Goal: Task Accomplishment & Management: Manage account settings

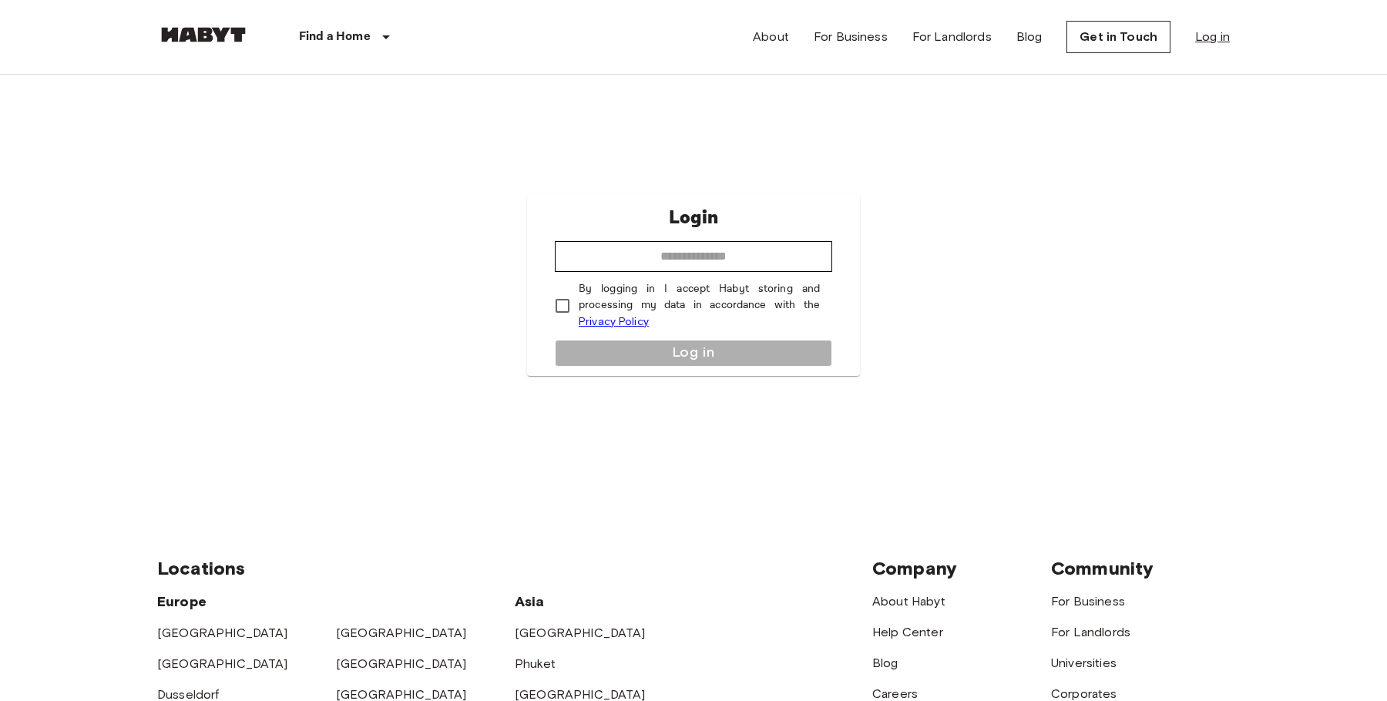
click at [1210, 38] on link "Log in" at bounding box center [1212, 37] width 35 height 18
click at [1210, 39] on link "Log in" at bounding box center [1212, 37] width 35 height 18
click at [1202, 45] on link "Log in" at bounding box center [1212, 37] width 35 height 18
click at [606, 260] on input "email" at bounding box center [693, 256] width 277 height 31
type input "**********"
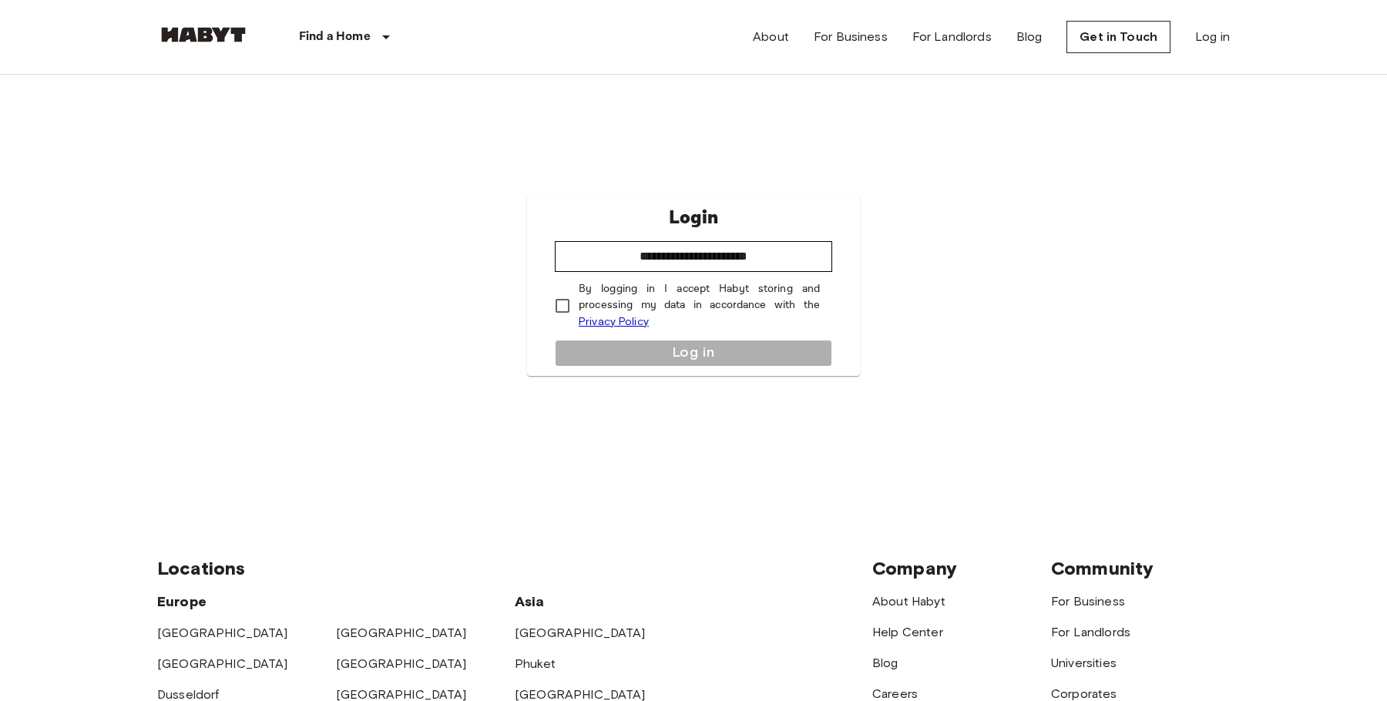
click at [670, 353] on div "**********" at bounding box center [693, 285] width 333 height 181
click at [671, 349] on div "**********" at bounding box center [693, 285] width 333 height 181
click at [673, 357] on button "Log in" at bounding box center [693, 353] width 277 height 27
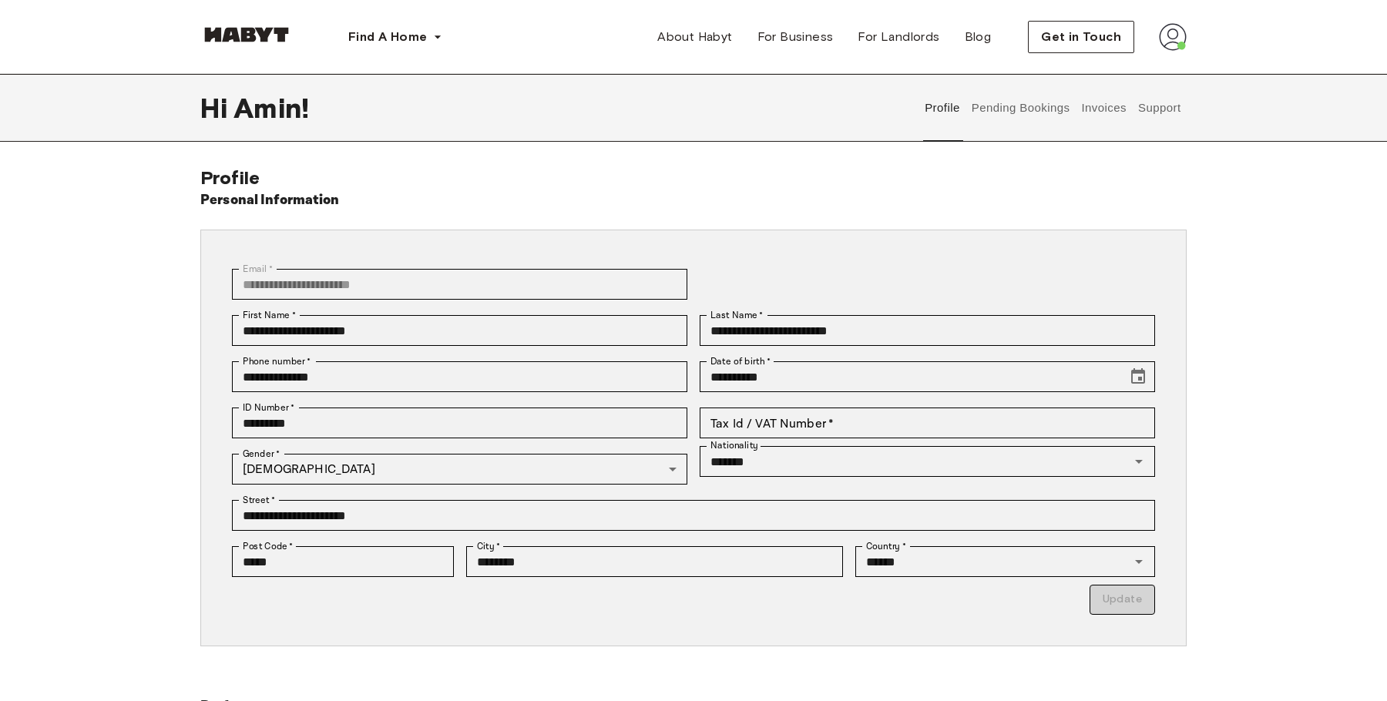
click at [1092, 120] on button "Invoices" at bounding box center [1103, 108] width 49 height 68
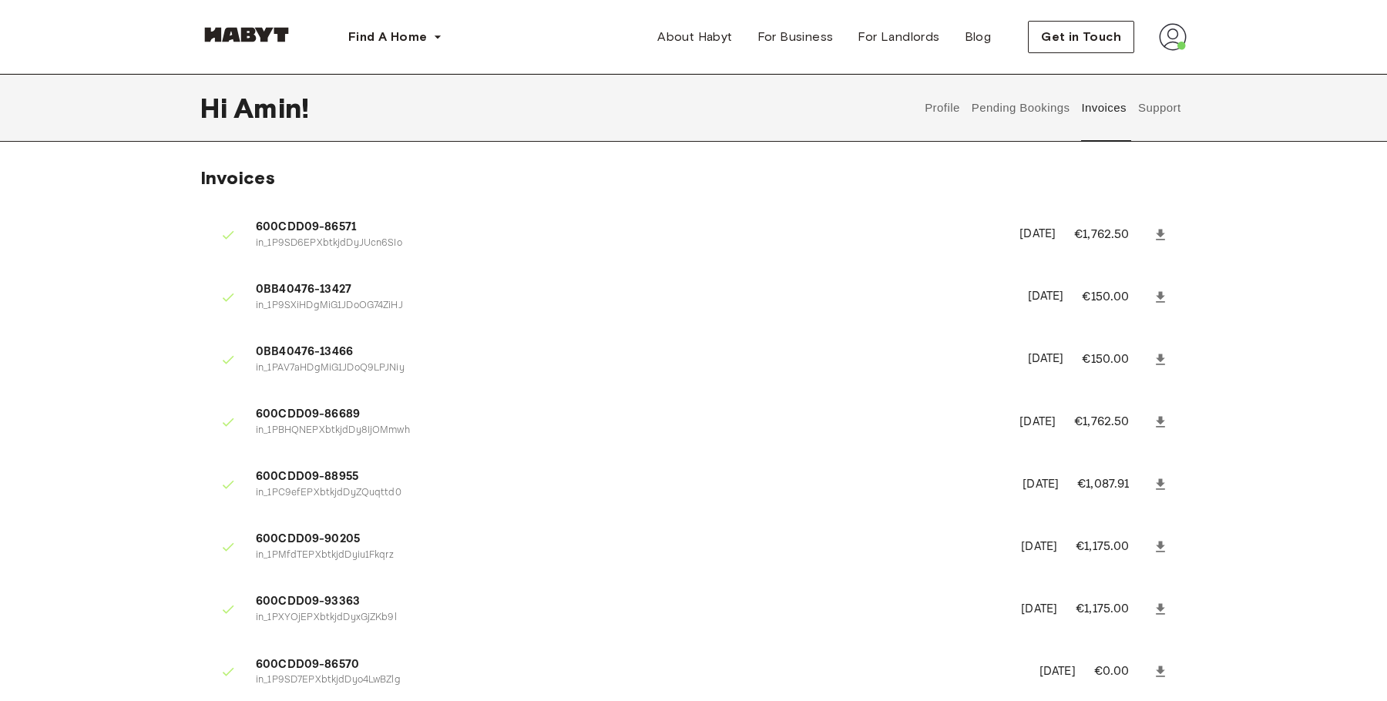
click at [1156, 103] on button "Support" at bounding box center [1159, 108] width 47 height 68
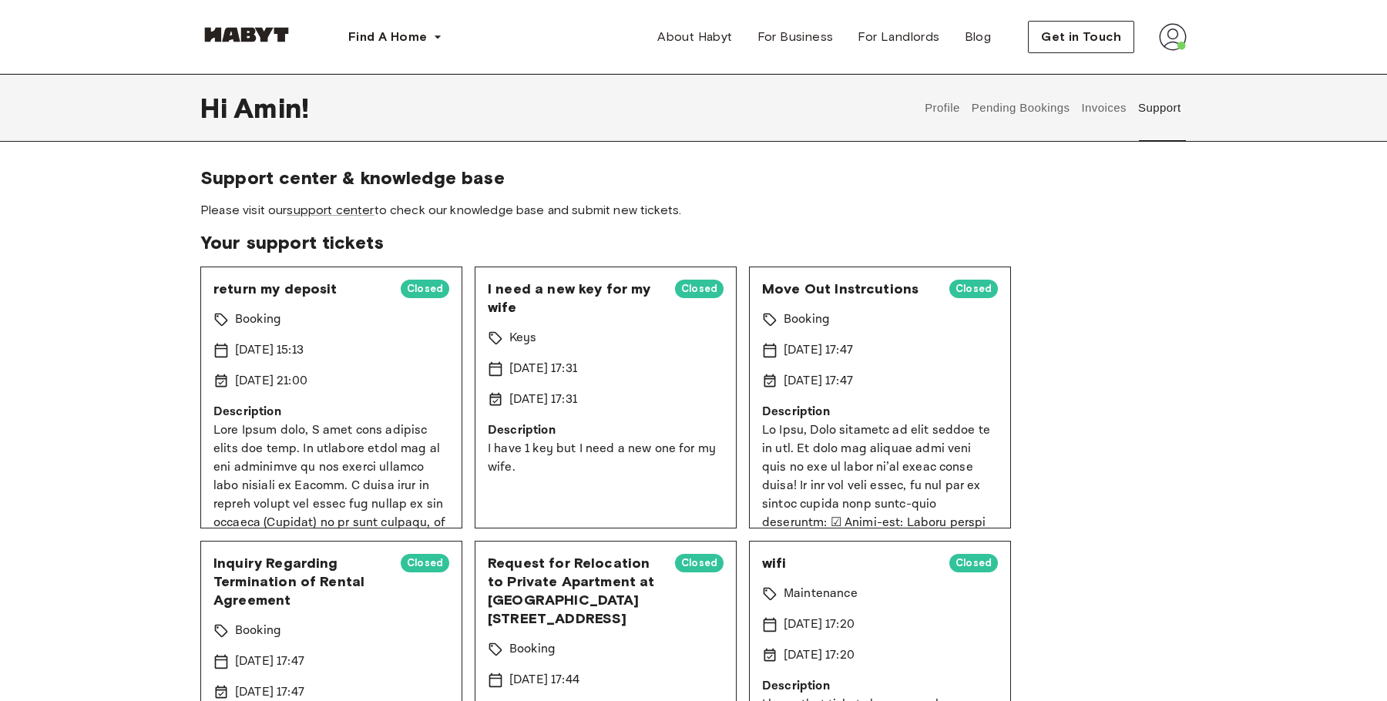
click at [948, 111] on button "Profile" at bounding box center [942, 108] width 39 height 68
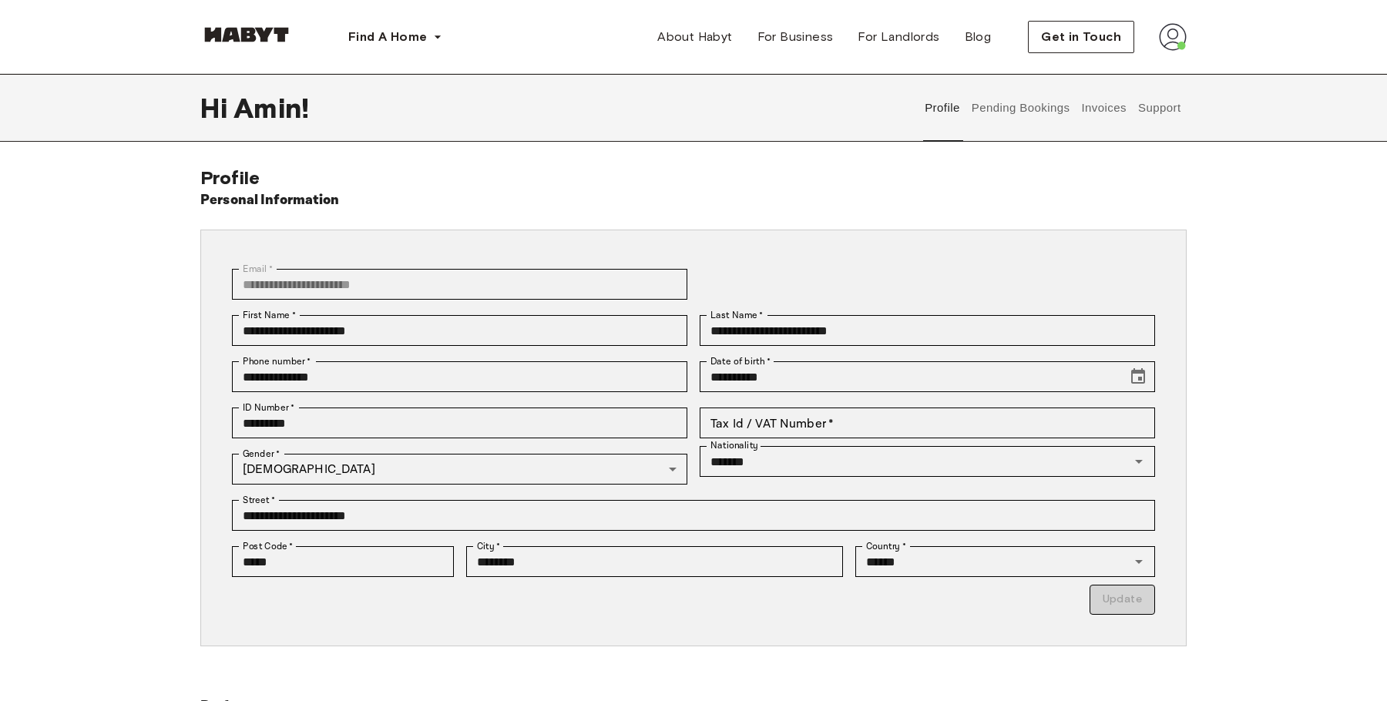
click at [1170, 119] on button "Support" at bounding box center [1159, 108] width 47 height 68
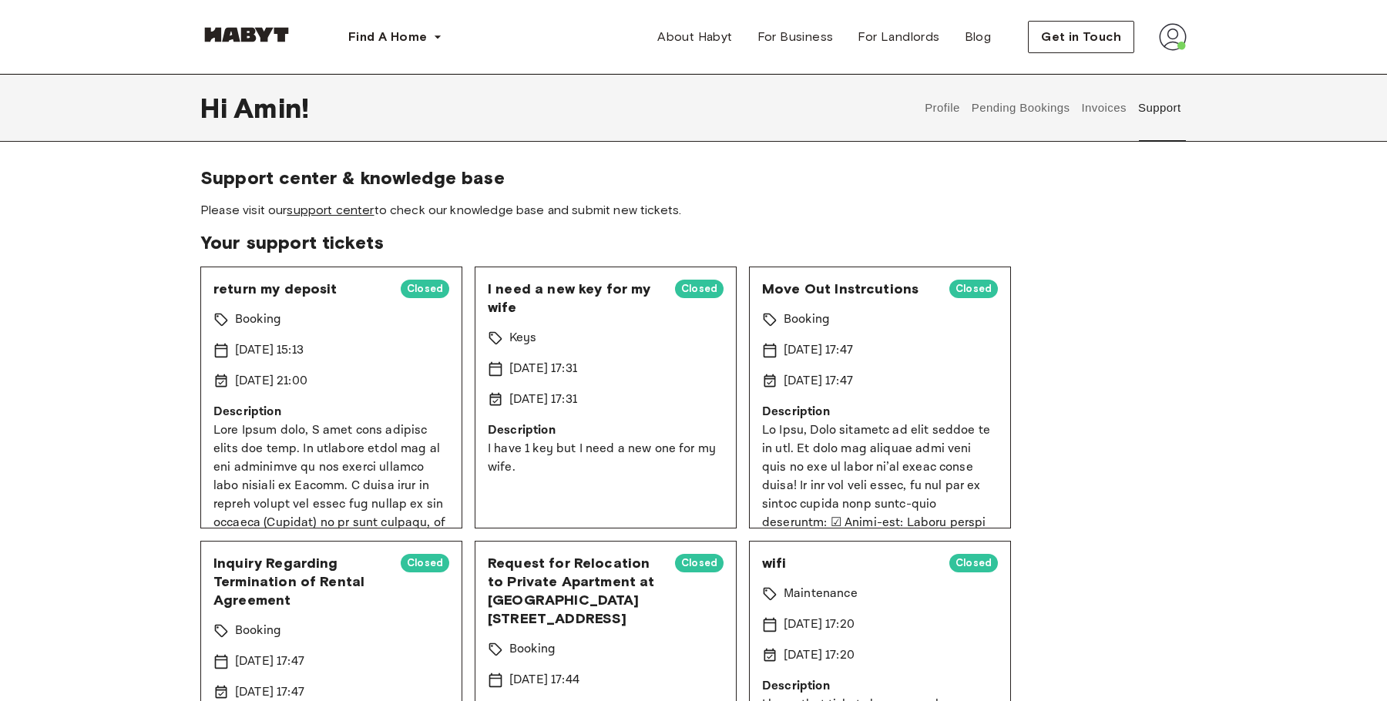
click at [348, 216] on link "support center" at bounding box center [330, 210] width 87 height 15
click at [1016, 116] on button "Pending Bookings" at bounding box center [1020, 108] width 102 height 68
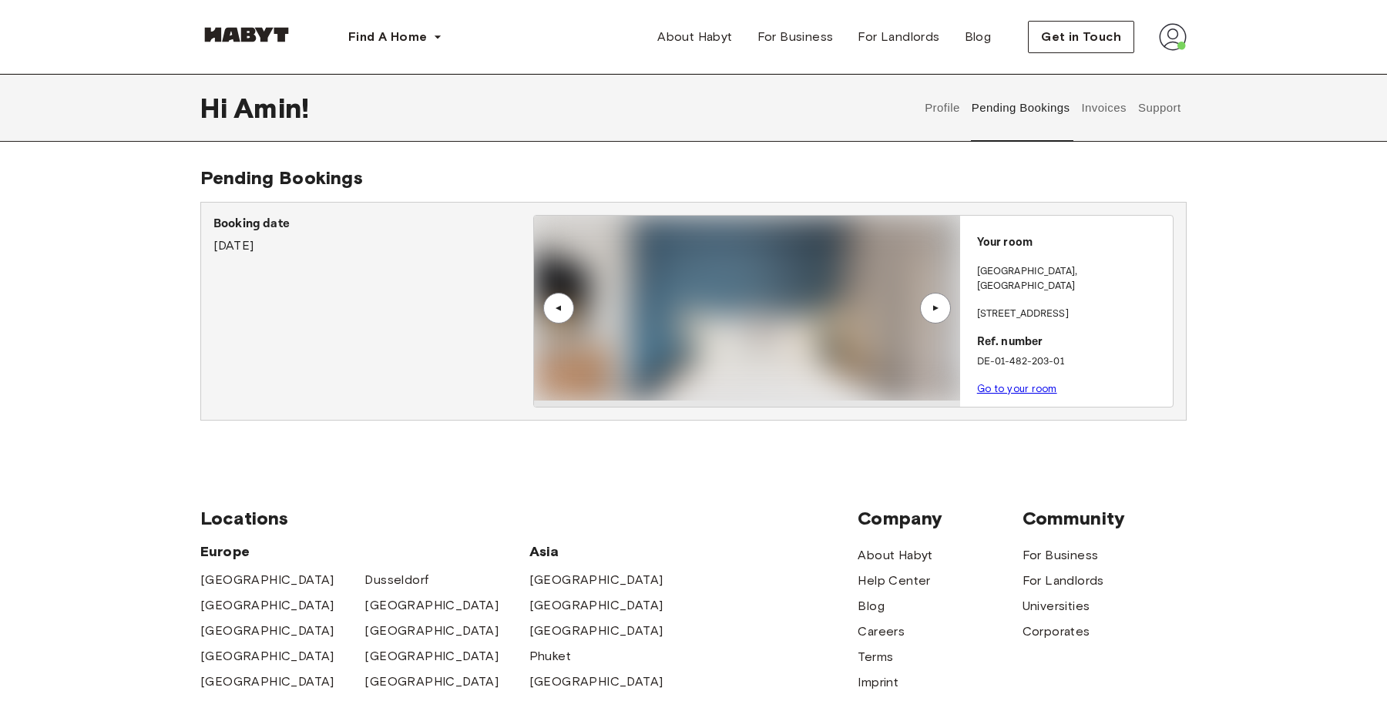
click at [954, 105] on button "Profile" at bounding box center [942, 108] width 39 height 68
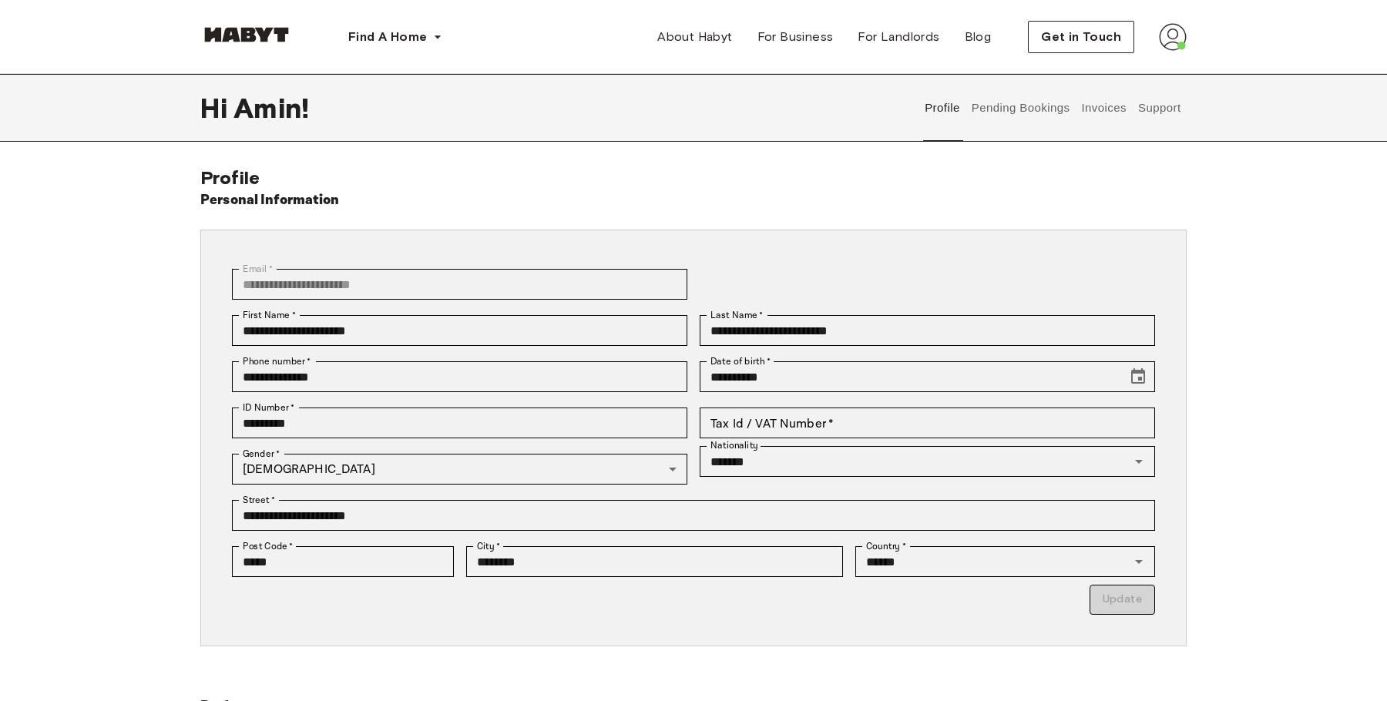
click at [1022, 104] on button "Pending Bookings" at bounding box center [1020, 108] width 102 height 68
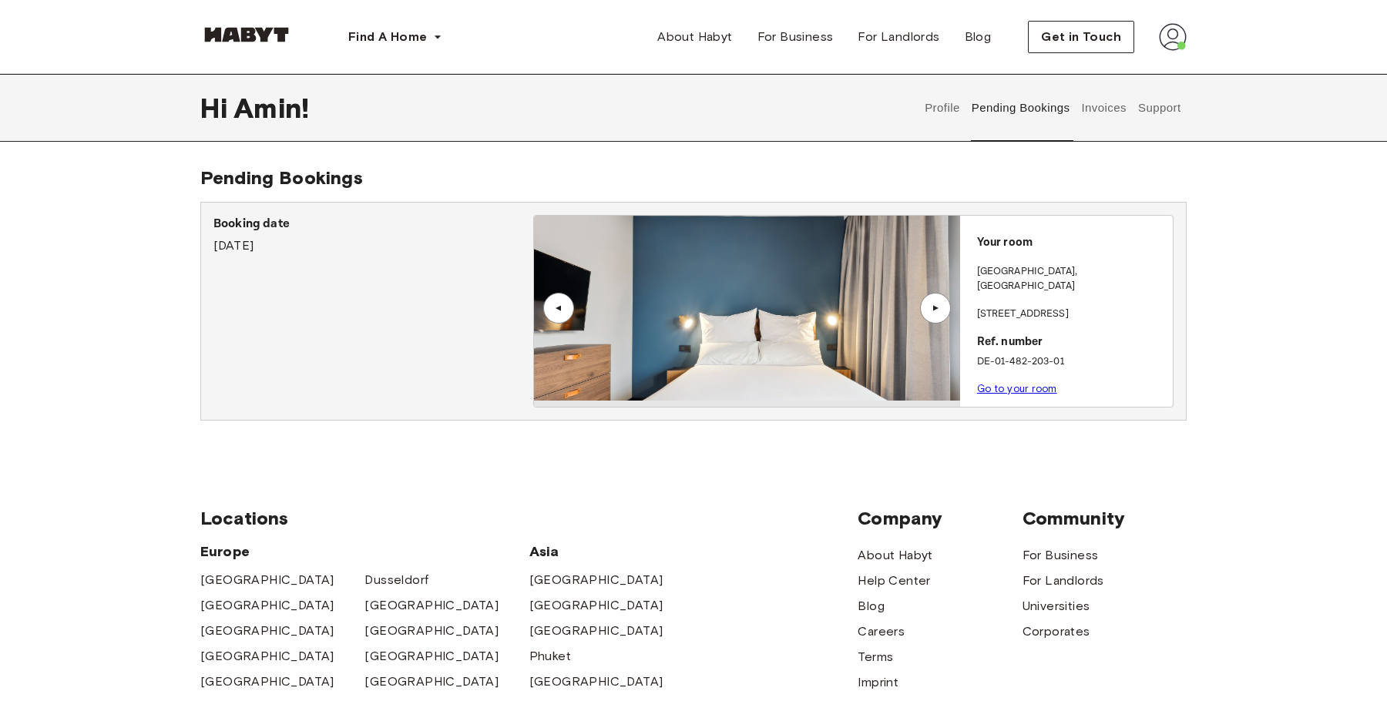
click at [1092, 112] on button "Invoices" at bounding box center [1103, 108] width 49 height 68
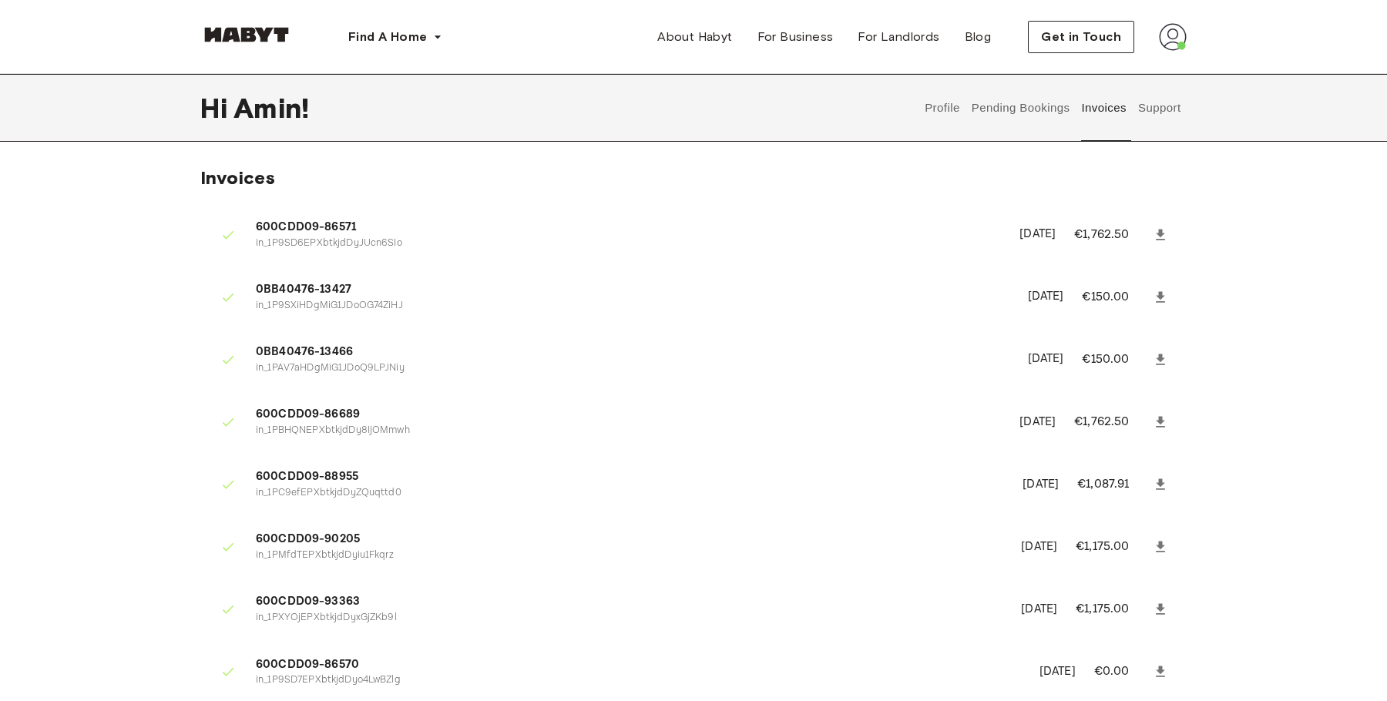
click at [1024, 112] on button "Pending Bookings" at bounding box center [1020, 108] width 102 height 68
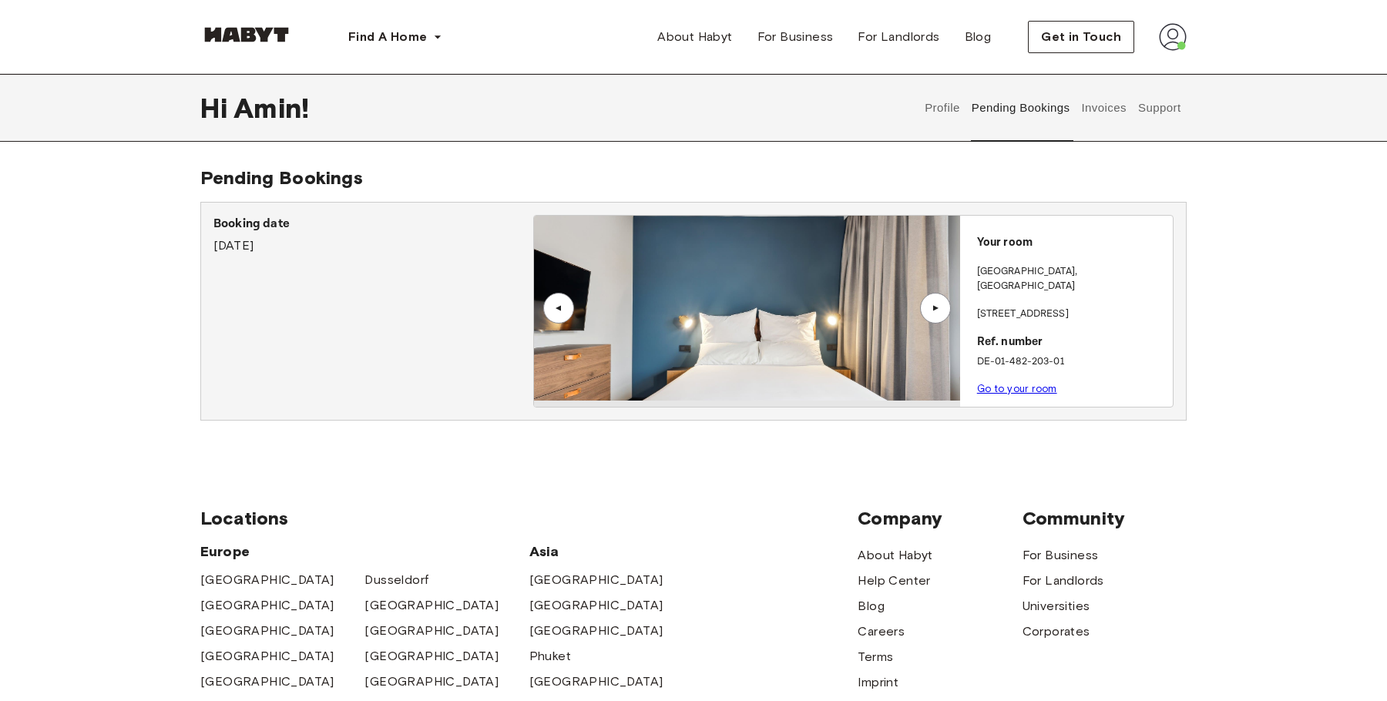
click at [1011, 354] on p "DE-01-482-203-01" at bounding box center [1072, 361] width 190 height 15
click at [1056, 354] on p "DE-01-482-203-01" at bounding box center [1072, 361] width 190 height 15
drag, startPoint x: 1066, startPoint y: 347, endPoint x: 970, endPoint y: 328, distance: 98.1
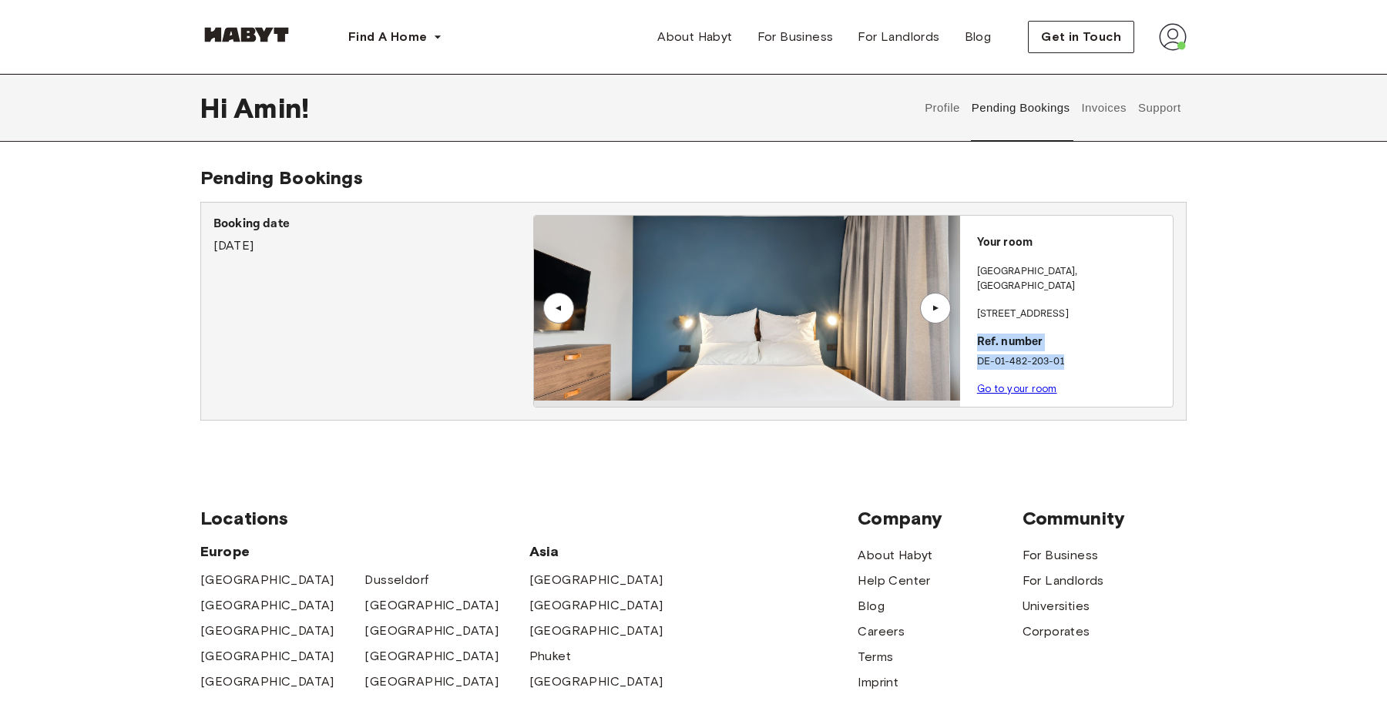
click at [970, 328] on div "Your room BERLIN , Rummelsburg Fischerstraße 11 Ref. number DE-01-482-203-01 Go…" at bounding box center [1066, 311] width 213 height 191
copy div "Ref. number DE-01-482-203-01"
click at [1022, 307] on p "Fischerstraße 11" at bounding box center [1072, 314] width 190 height 15
drag, startPoint x: 1022, startPoint y: 296, endPoint x: 1045, endPoint y: 296, distance: 22.3
click at [1045, 307] on p "Fischerstraße 11" at bounding box center [1072, 314] width 190 height 15
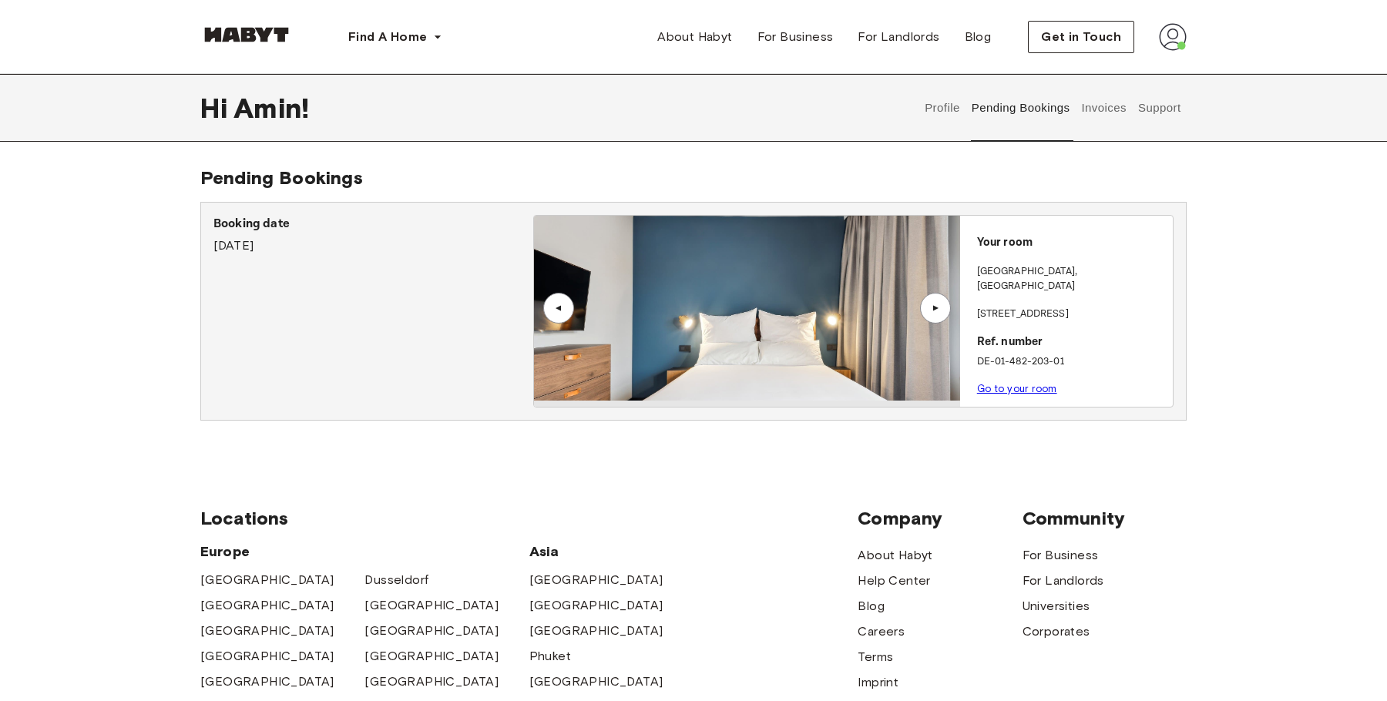
click at [992, 276] on p "BERLIN , Rummelsburg" at bounding box center [1072, 279] width 190 height 30
click at [992, 275] on p "BERLIN , Rummelsburg" at bounding box center [1072, 279] width 190 height 30
drag, startPoint x: 992, startPoint y: 275, endPoint x: 1051, endPoint y: 300, distance: 64.2
click at [1051, 300] on div "Your room BERLIN , Rummelsburg Fischerstraße 11 Ref. number DE-01-482-203-01 Go…" at bounding box center [1066, 311] width 213 height 191
copy div "BERLIN , Rummelsburg Fischerstraße 11"
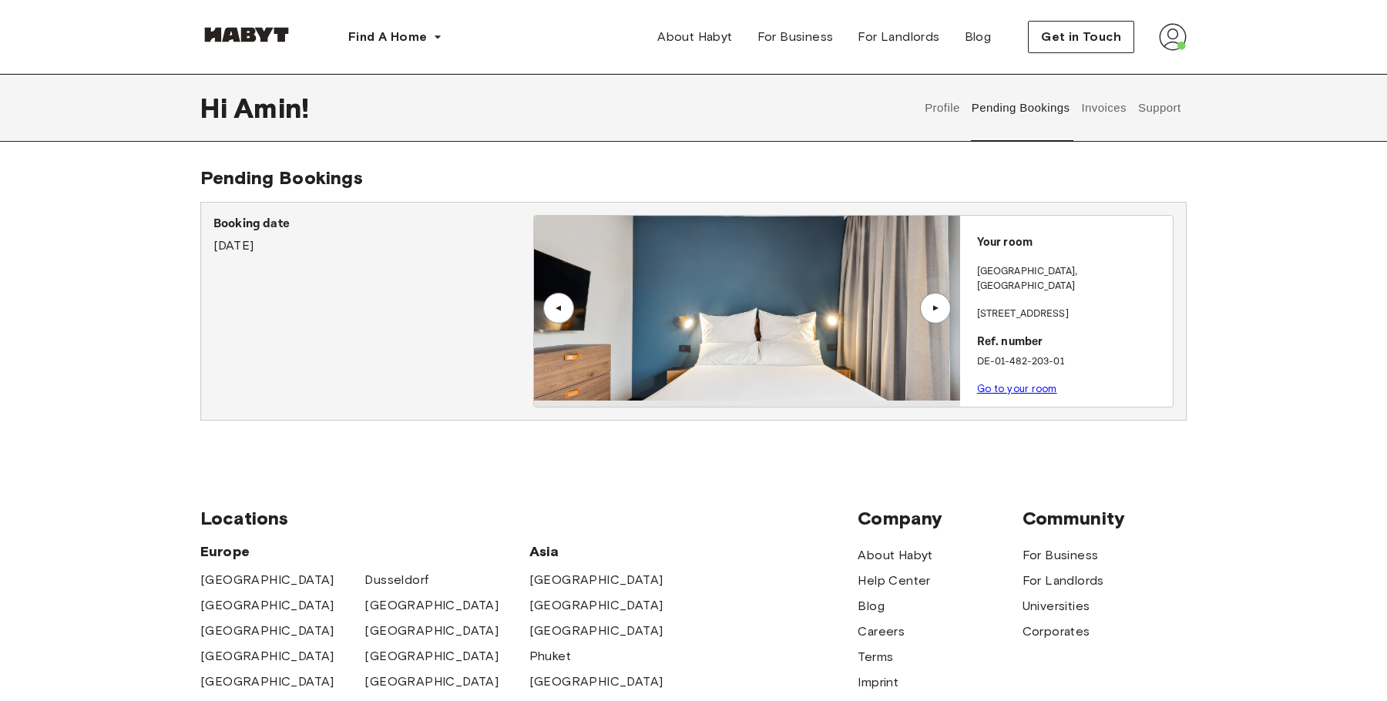
click at [1096, 104] on button "Invoices" at bounding box center [1103, 108] width 49 height 68
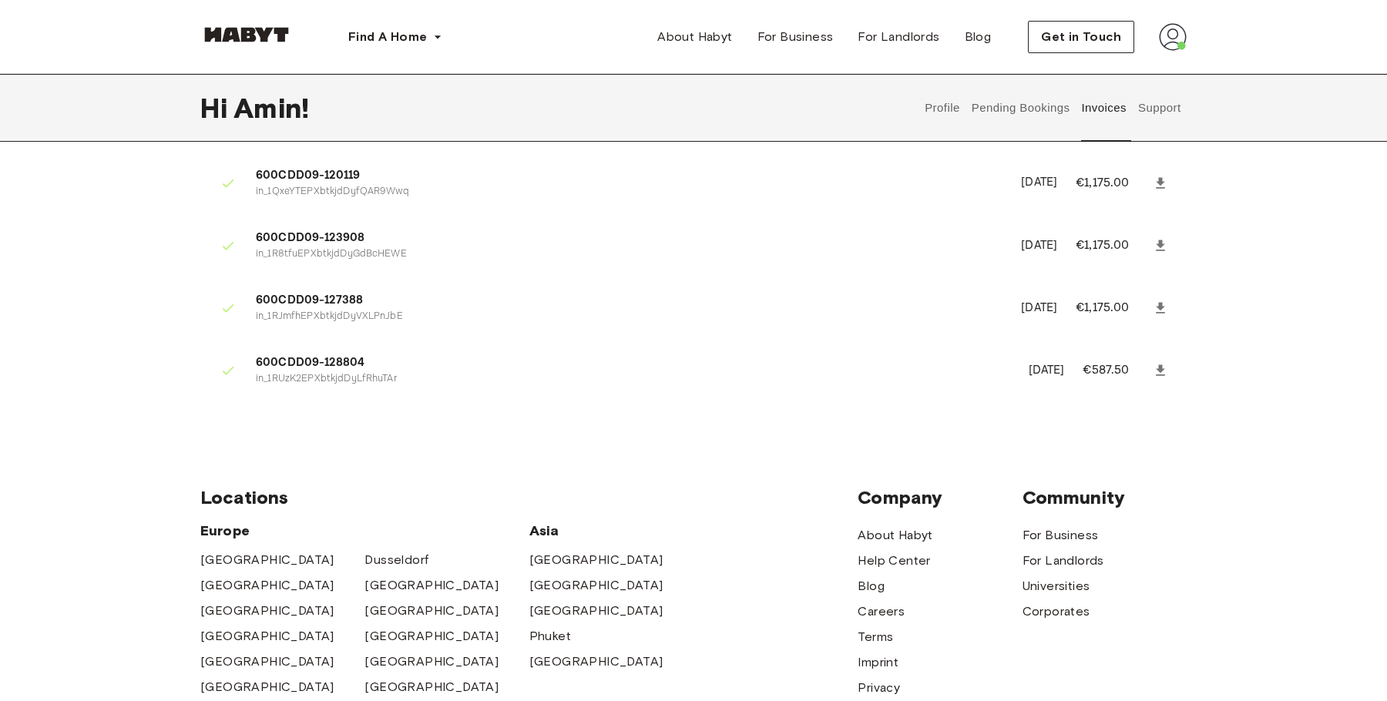
scroll to position [992, 0]
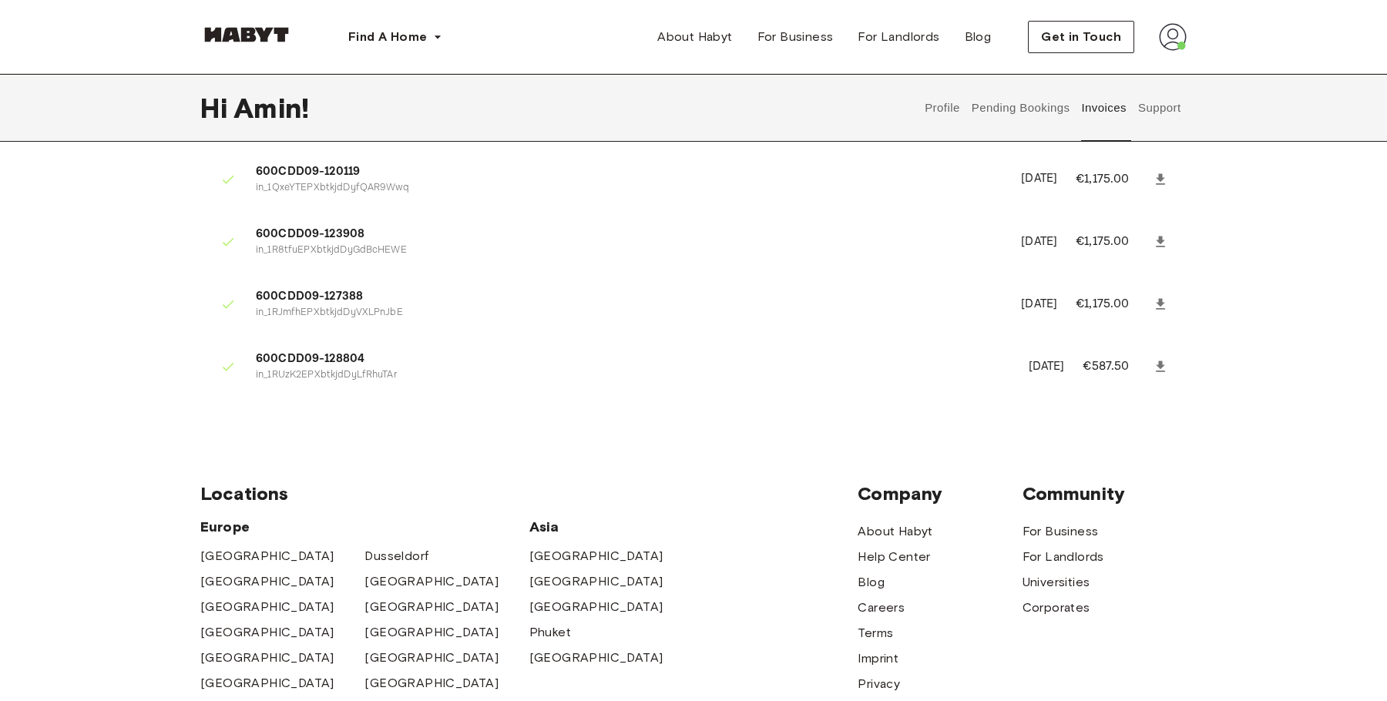
click at [1029, 366] on p "June 4th, 2025" at bounding box center [1047, 367] width 36 height 18
drag, startPoint x: 1010, startPoint y: 366, endPoint x: 1039, endPoint y: 366, distance: 28.5
click at [1039, 366] on p "June 4th, 2025" at bounding box center [1047, 367] width 36 height 18
click at [1052, 366] on p "June 4th, 2025" at bounding box center [1047, 367] width 36 height 18
drag, startPoint x: 1052, startPoint y: 366, endPoint x: 1002, endPoint y: 368, distance: 50.1
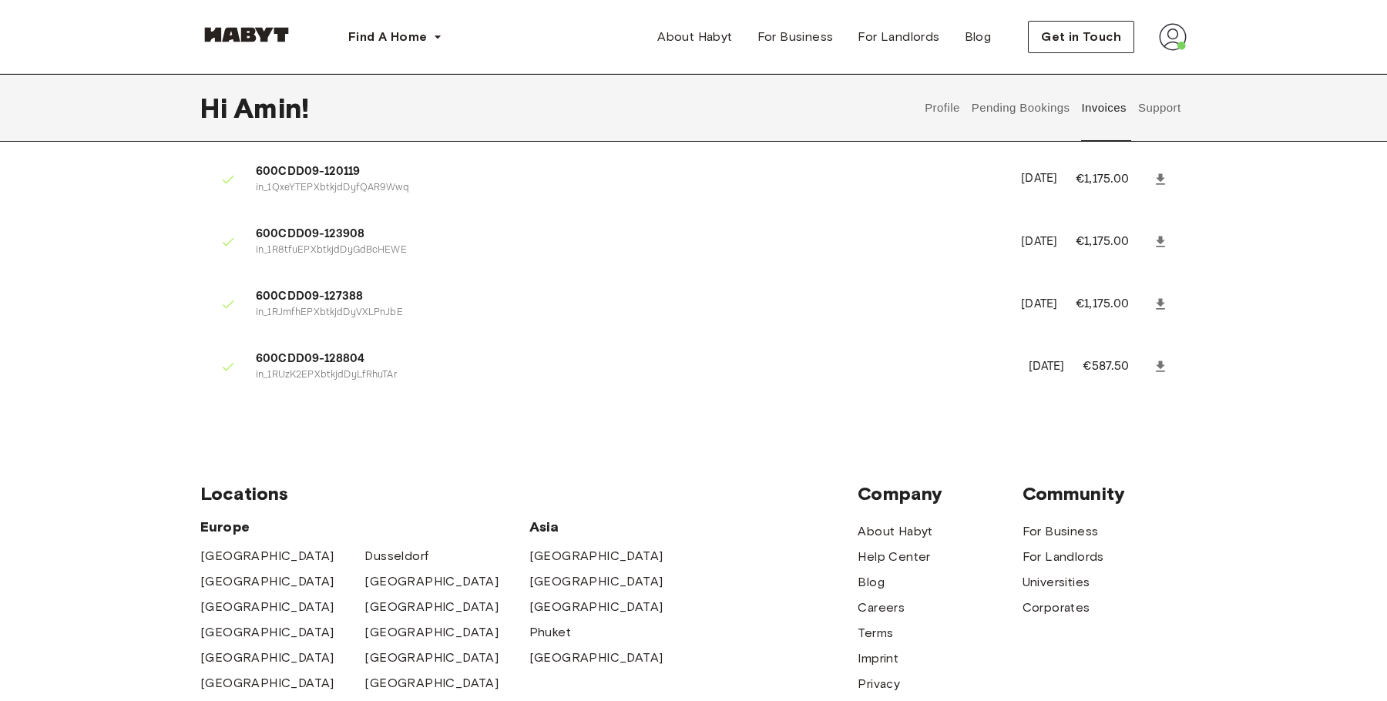
click at [1029, 368] on p "June 4th, 2025" at bounding box center [1047, 367] width 36 height 18
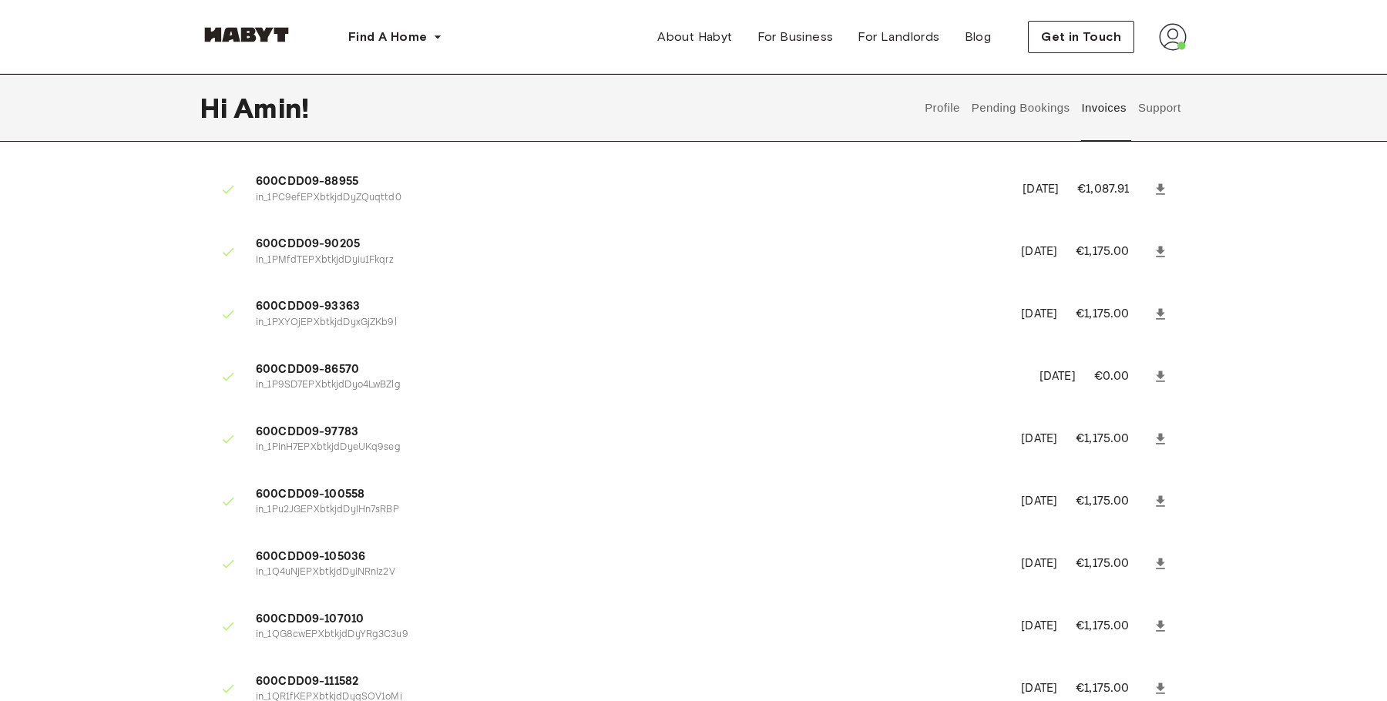
scroll to position [0, 0]
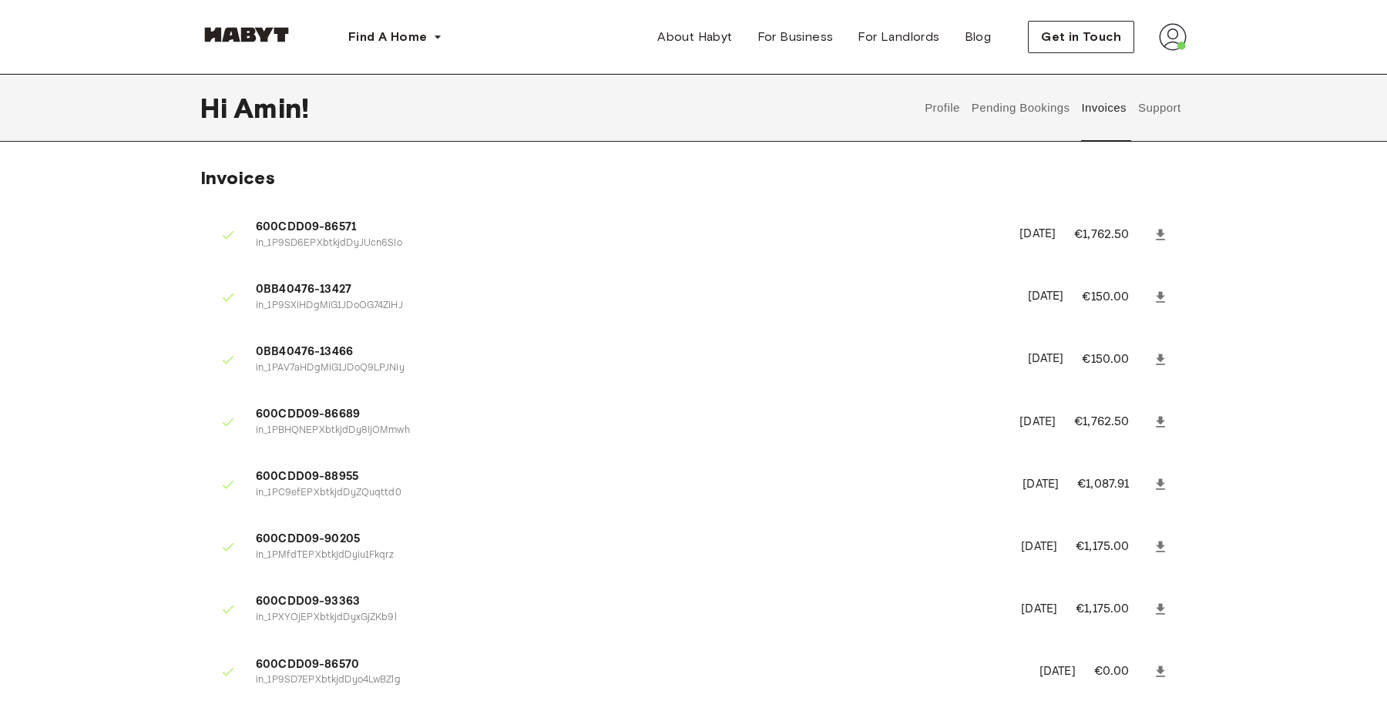
click at [1019, 233] on p "April 30th, 2024" at bounding box center [1037, 235] width 36 height 18
drag, startPoint x: 990, startPoint y: 233, endPoint x: 1036, endPoint y: 233, distance: 46.2
click at [1036, 233] on p "April 30th, 2024" at bounding box center [1037, 235] width 36 height 18
copy p "April 30th, 2024"
